Goal: Find specific page/section: Find specific page/section

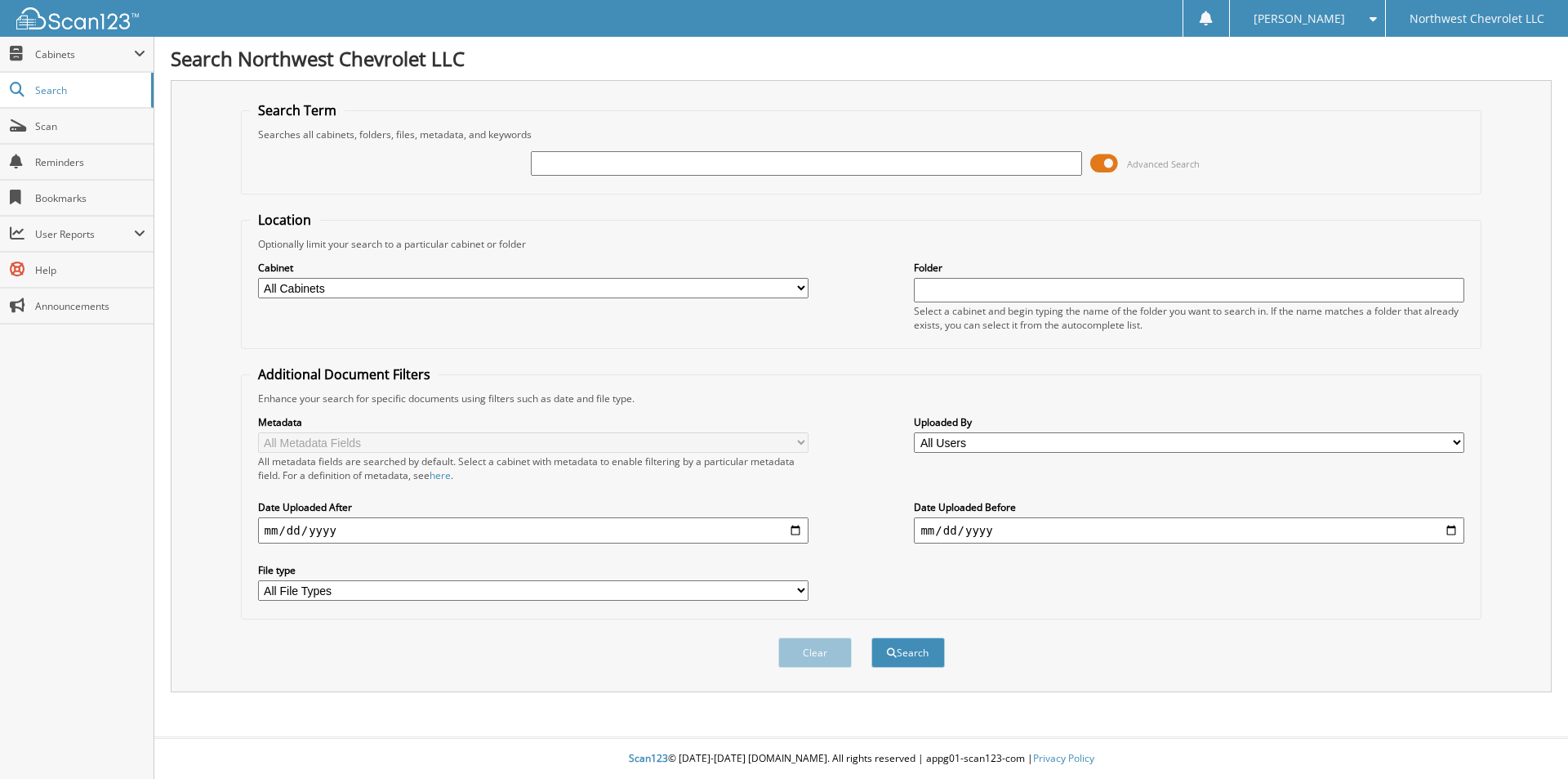
click at [648, 167] on input "text" at bounding box center [806, 163] width 550 height 25
type input "73807"
click at [872, 637] on button "Search" at bounding box center [908, 652] width 74 height 30
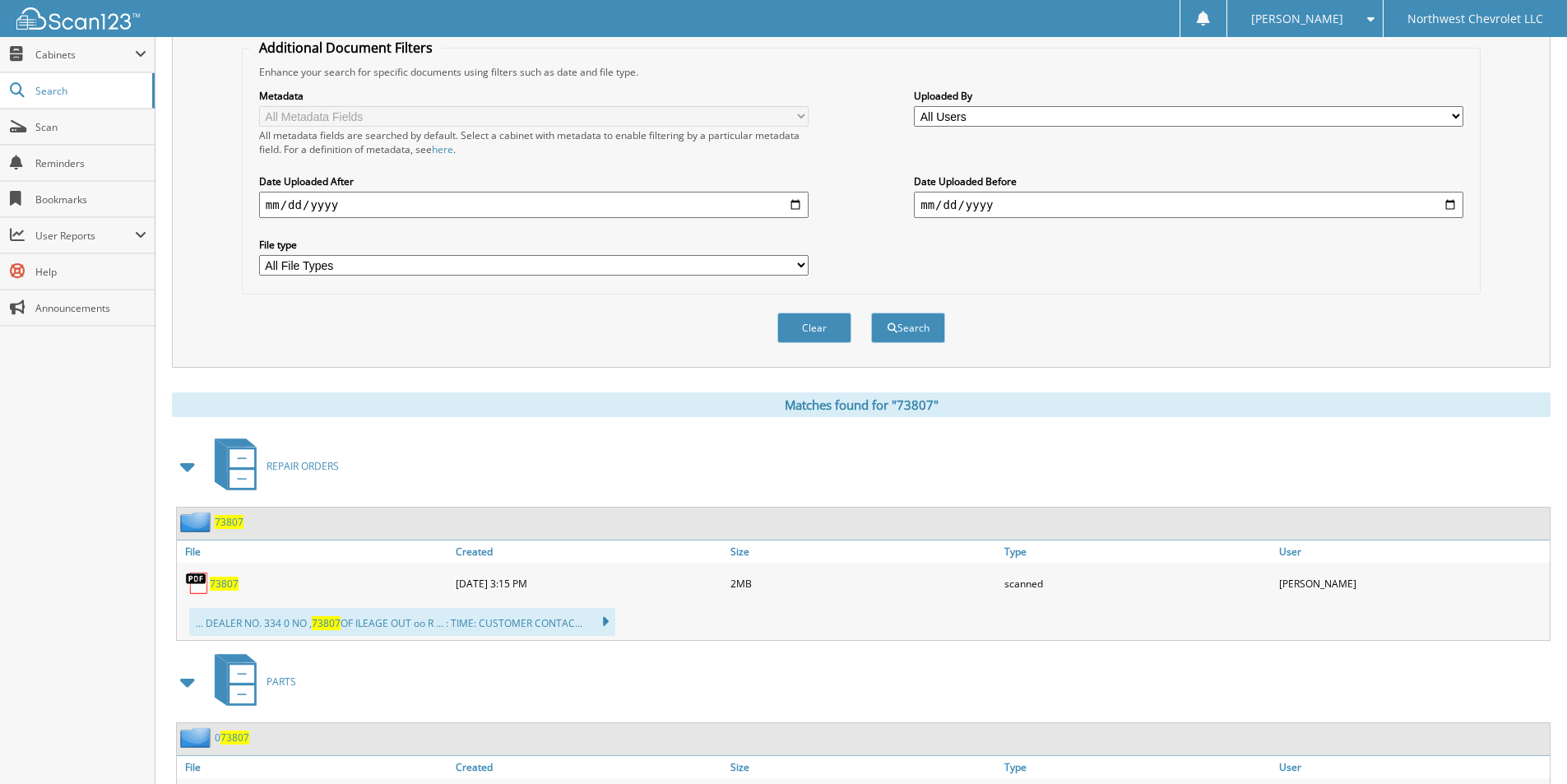
scroll to position [411, 0]
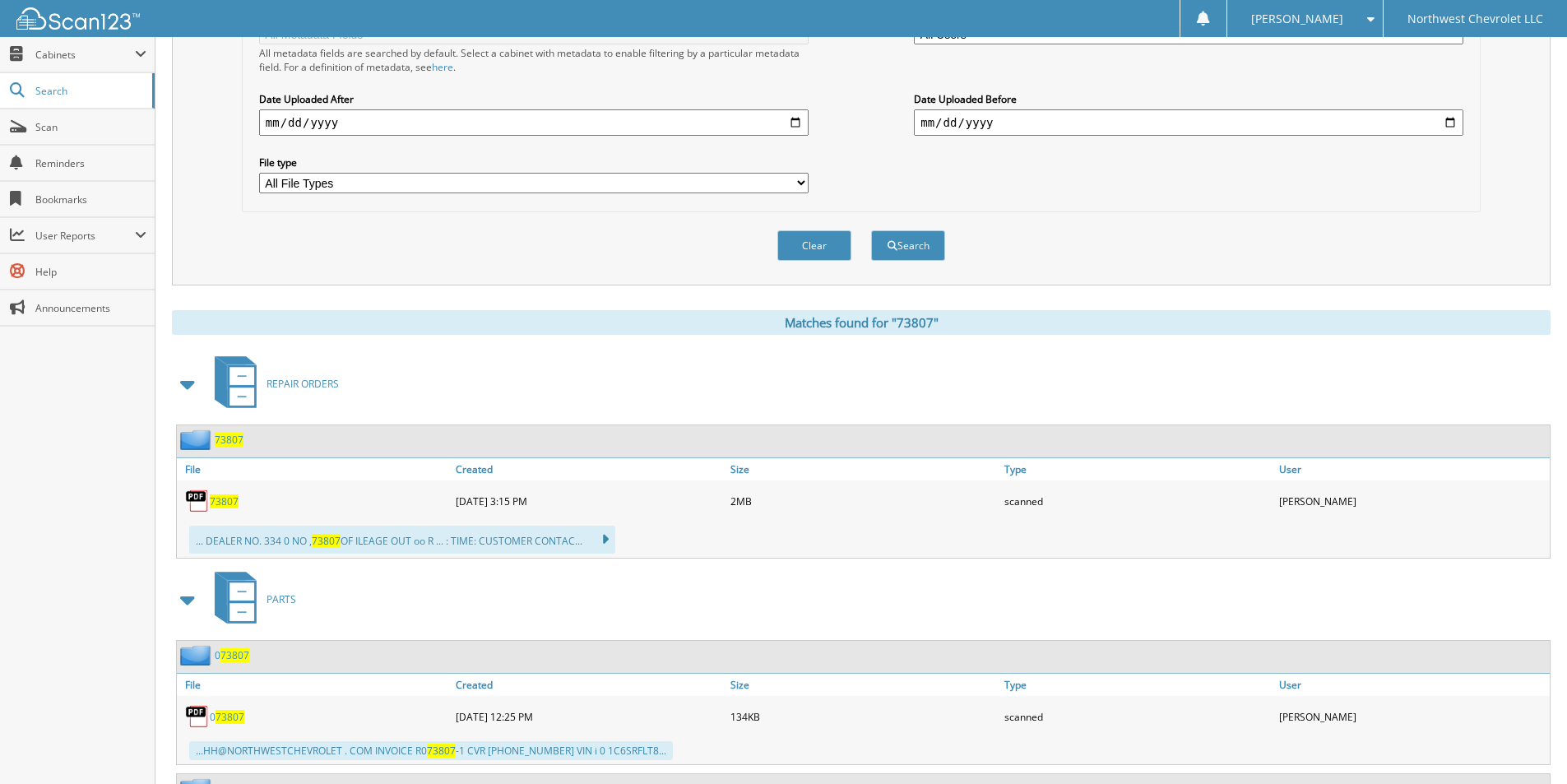
click at [230, 500] on span "73807" at bounding box center [223, 501] width 29 height 14
